Goal: Check status: Check status

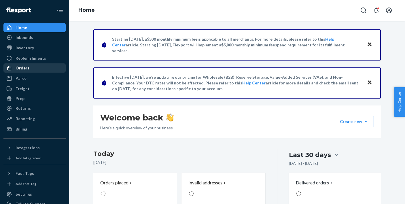
click at [23, 67] on div "Orders" at bounding box center [23, 68] width 14 height 6
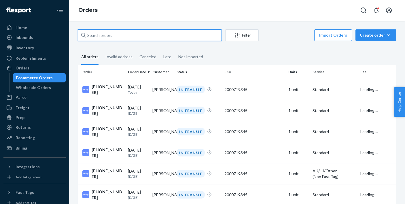
click at [126, 35] on input "text" at bounding box center [150, 35] width 144 height 12
paste input "[PHONE_NUMBER]"
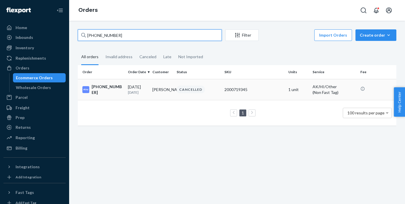
type input "[PHONE_NUMBER]"
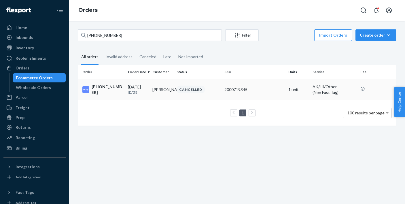
click at [145, 87] on div "[DATE] [DATE]" at bounding box center [138, 89] width 20 height 11
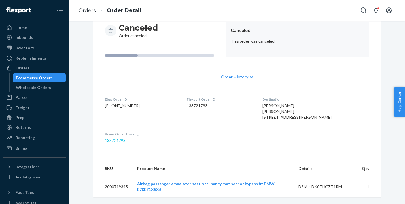
scroll to position [71, 0]
click at [115, 140] on link "133721793" at bounding box center [115, 140] width 21 height 5
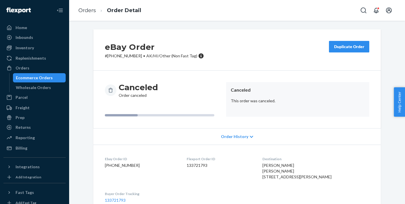
scroll to position [0, 0]
click at [233, 134] on span "Order History" at bounding box center [234, 137] width 27 height 6
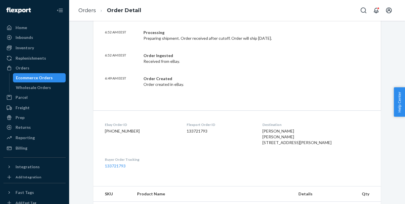
scroll to position [161, 0]
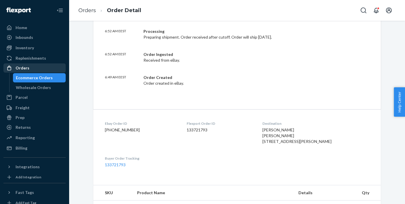
click at [24, 68] on div "Orders" at bounding box center [23, 68] width 14 height 6
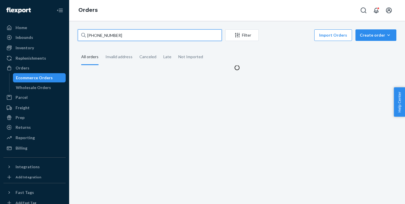
click at [168, 38] on input "[PHONE_NUMBER]" at bounding box center [150, 35] width 144 height 12
paste input "[PERSON_NAME]"
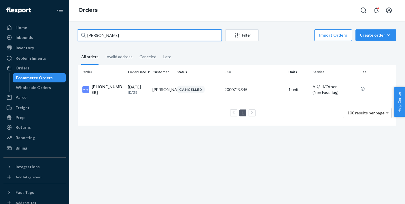
click at [133, 36] on input "[PERSON_NAME]" at bounding box center [150, 35] width 144 height 12
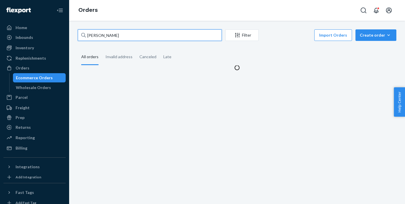
type input "[PERSON_NAME]"
